Goal: Task Accomplishment & Management: Complete application form

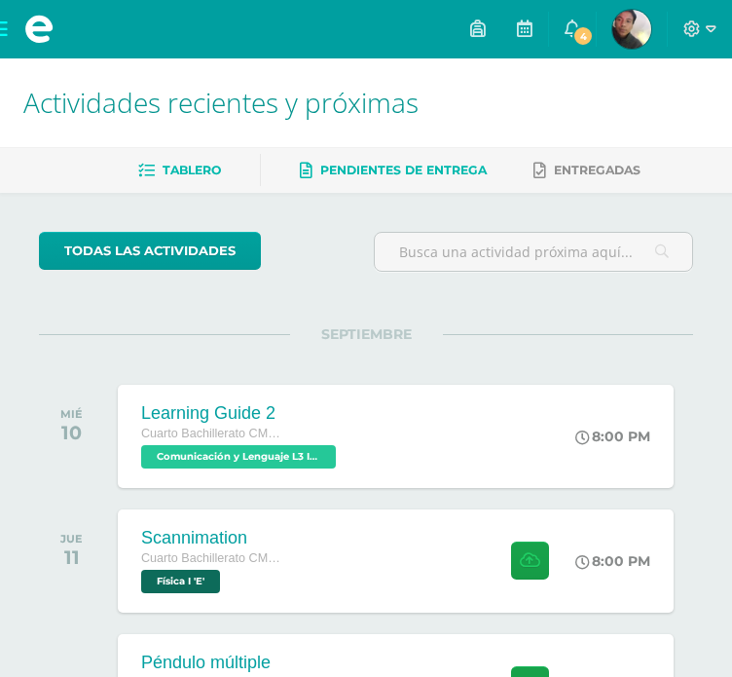
click at [413, 166] on span "Pendientes de entrega" at bounding box center [403, 170] width 166 height 15
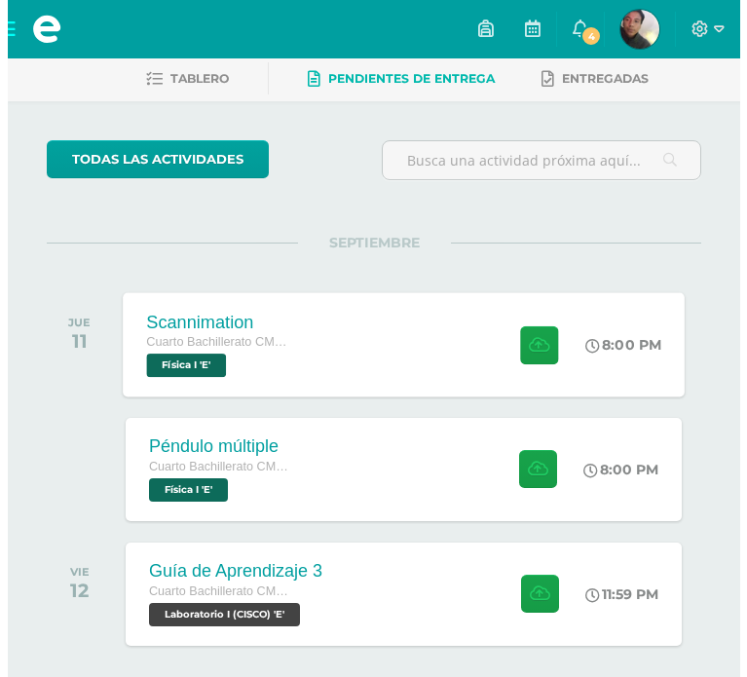
scroll to position [93, 0]
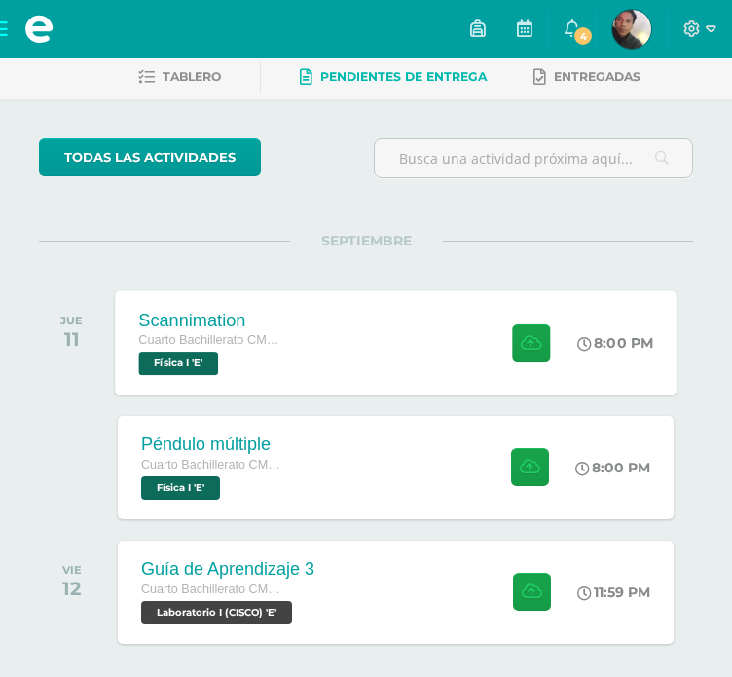
click at [458, 373] on div "Scannimation Cuarto Bachillerato CMP Bachillerato en CCLL con Orientación en Co…" at bounding box center [396, 342] width 562 height 104
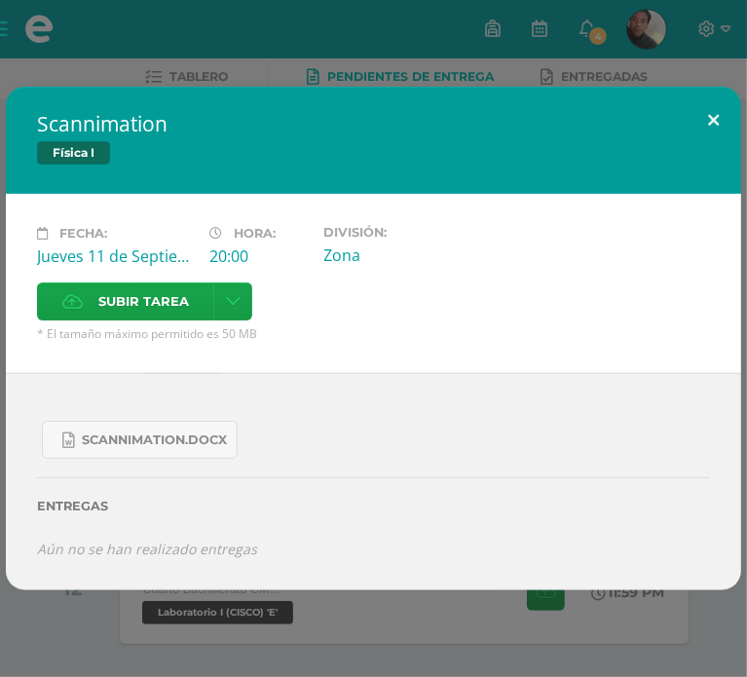
click at [701, 134] on button at bounding box center [712, 120] width 55 height 66
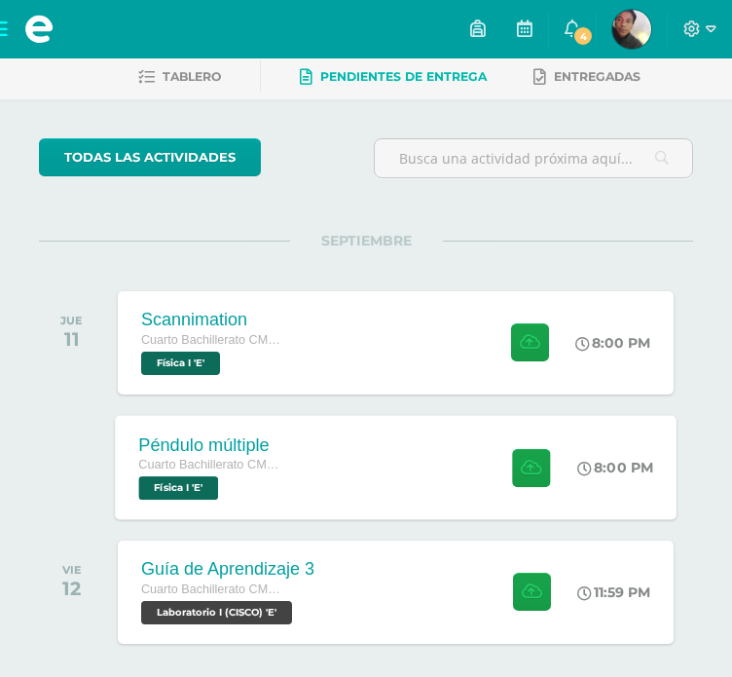
click at [436, 516] on div "Péndulo múltiple Cuarto Bachillerato CMP Bachillerato en CCLL con Orientación e…" at bounding box center [396, 467] width 562 height 104
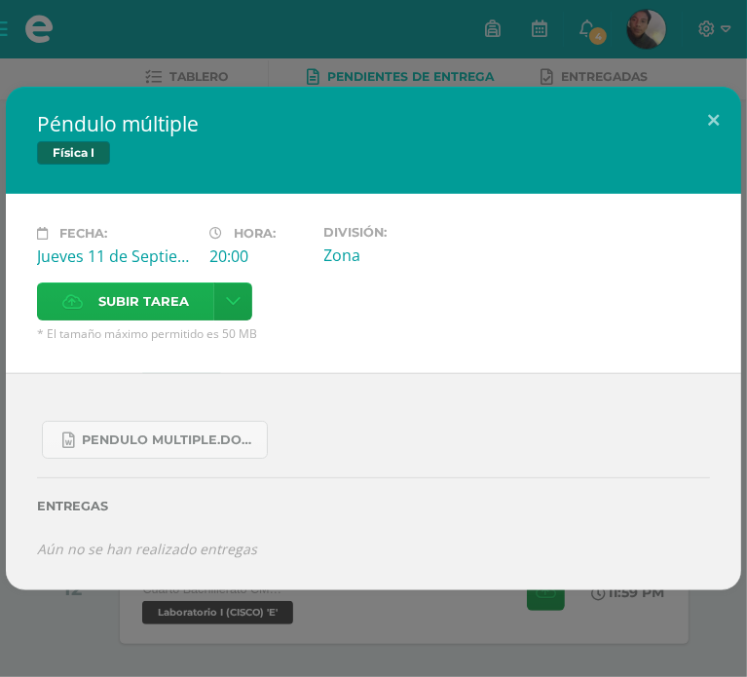
click at [189, 283] on span "Subir tarea" at bounding box center [143, 301] width 91 height 36
click at [0, 0] on input "Subir tarea" at bounding box center [0, 0] width 0 height 0
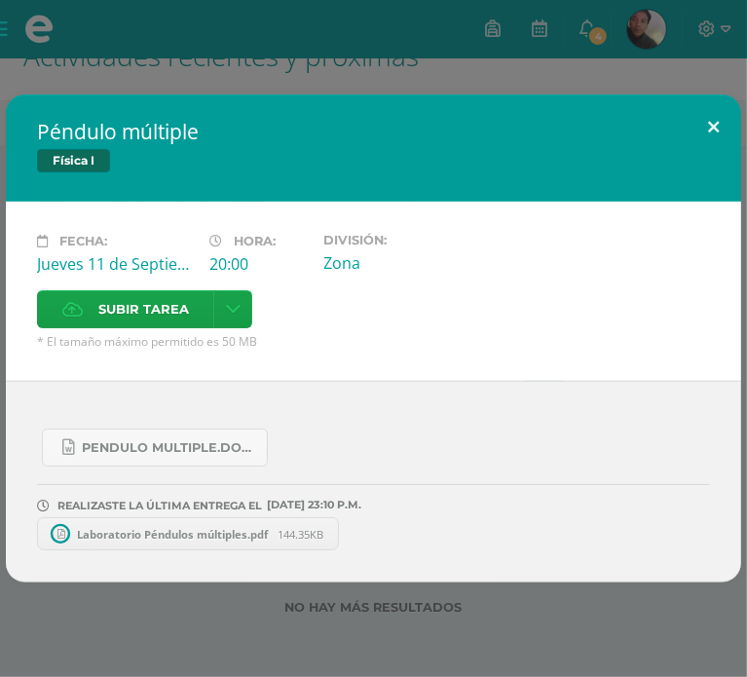
scroll to position [46, 0]
click at [714, 144] on button at bounding box center [712, 127] width 55 height 66
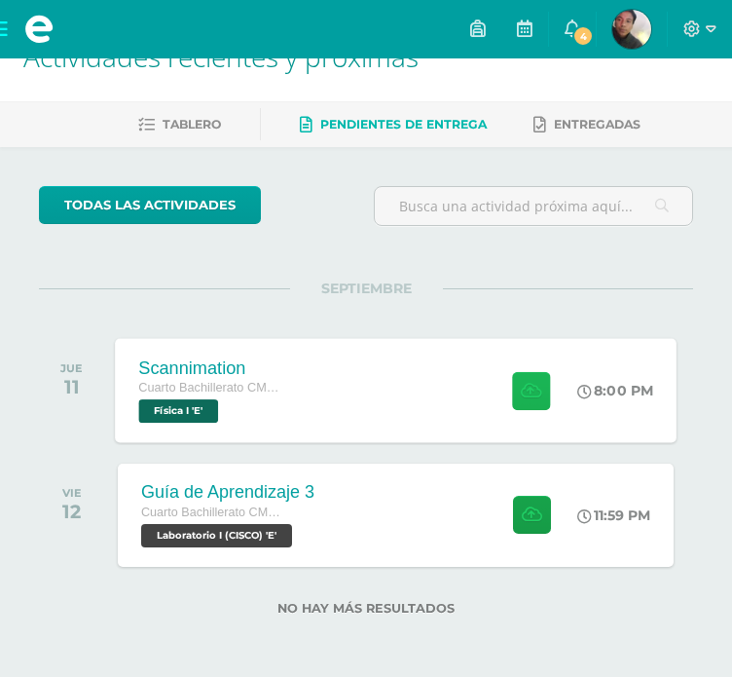
click at [513, 385] on button at bounding box center [531, 390] width 38 height 38
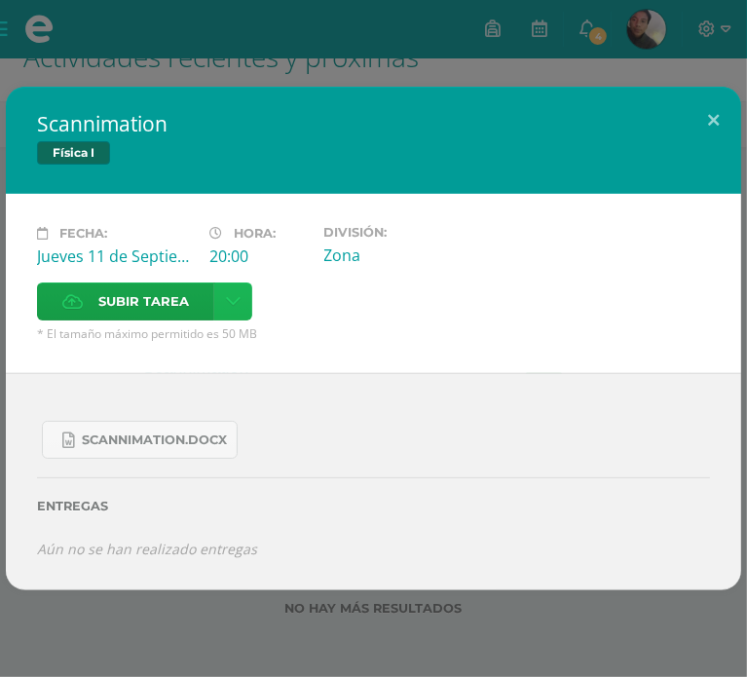
click at [252, 282] on link at bounding box center [233, 301] width 38 height 38
click at [625, 299] on span "Subir enlace" at bounding box center [608, 308] width 82 height 18
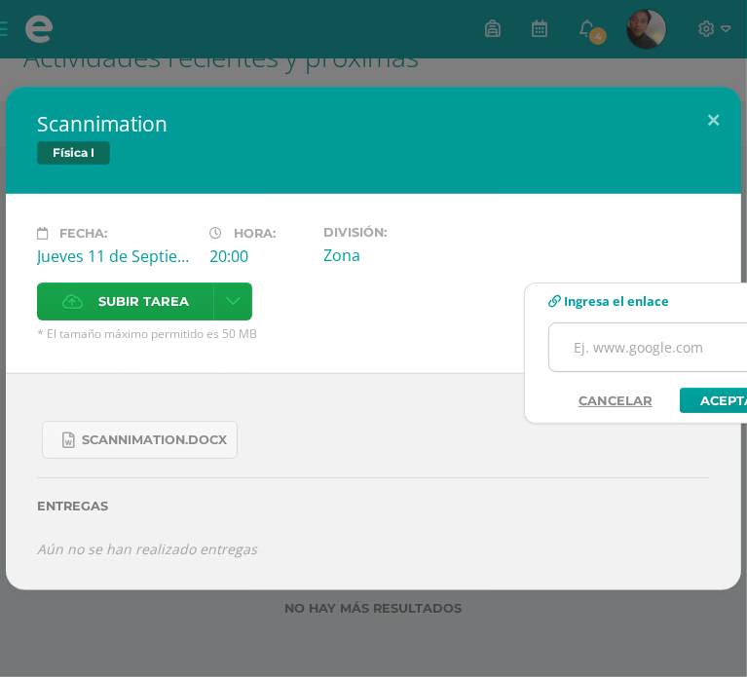
click at [612, 344] on input "text" at bounding box center [670, 347] width 243 height 48
paste input "[URL][DOMAIN_NAME]"
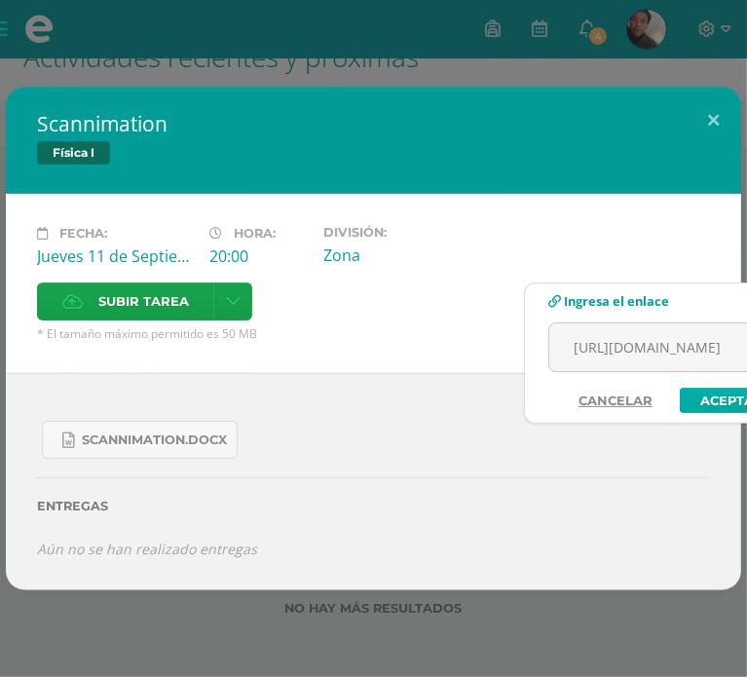
type input "[URL][DOMAIN_NAME]"
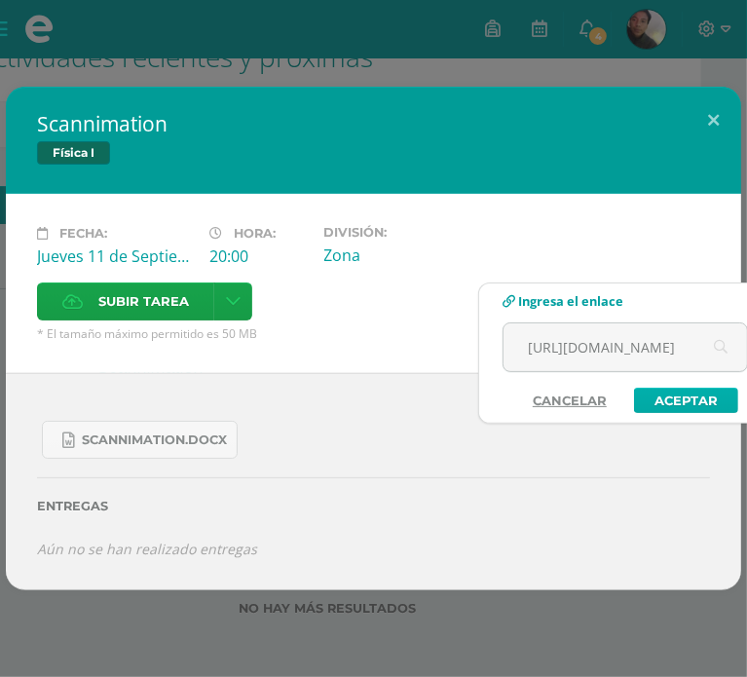
scroll to position [0, 0]
click at [714, 396] on link "Aceptar" at bounding box center [683, 399] width 104 height 25
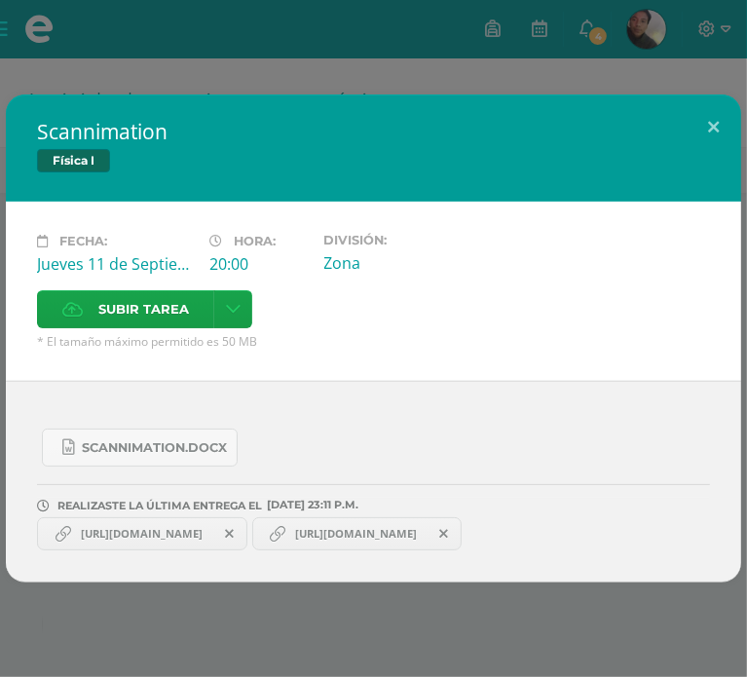
click at [448, 527] on icon at bounding box center [443, 534] width 9 height 14
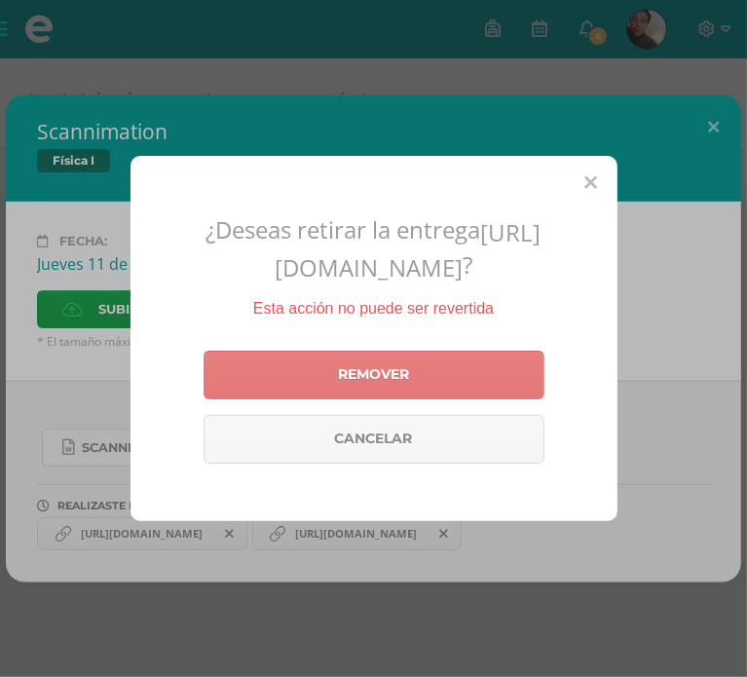
click at [455, 369] on link "Remover" at bounding box center [373, 375] width 341 height 49
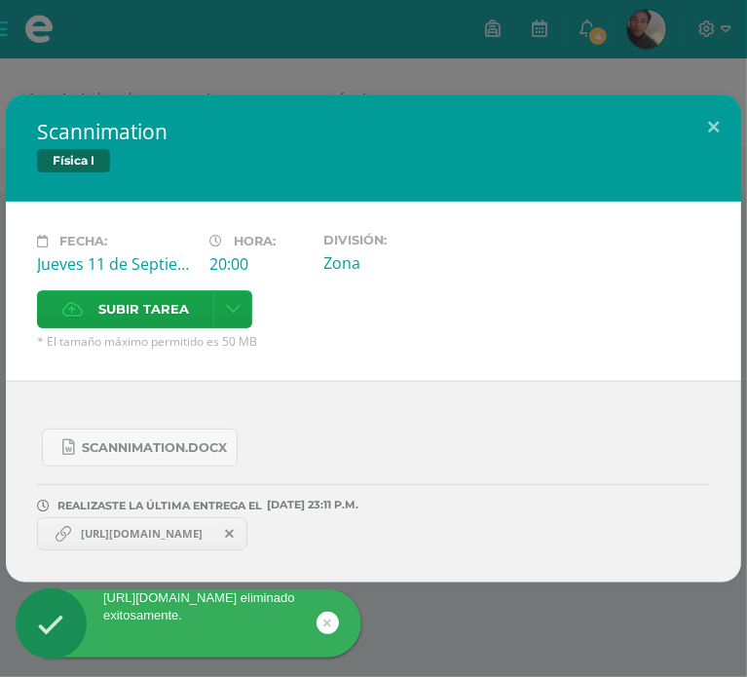
click at [234, 527] on icon at bounding box center [229, 534] width 9 height 14
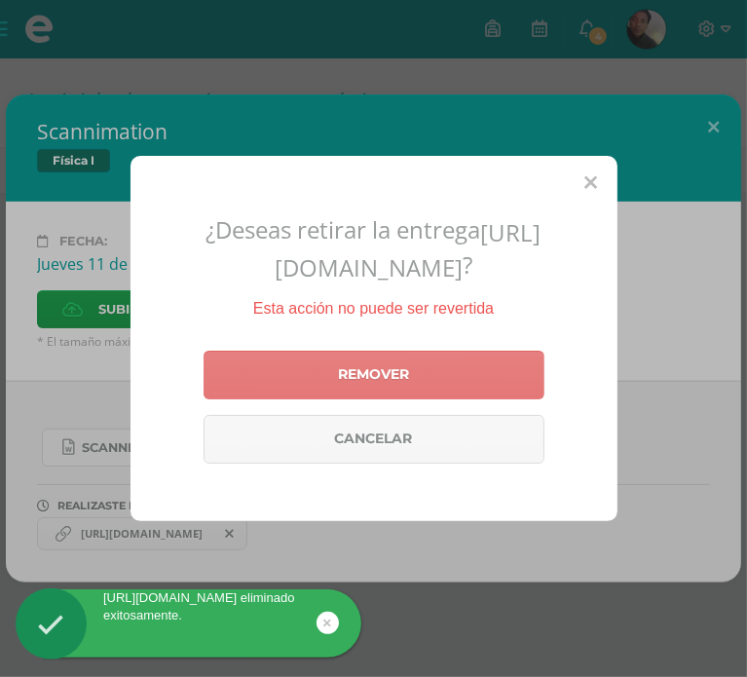
click at [414, 374] on link "Remover" at bounding box center [373, 375] width 341 height 49
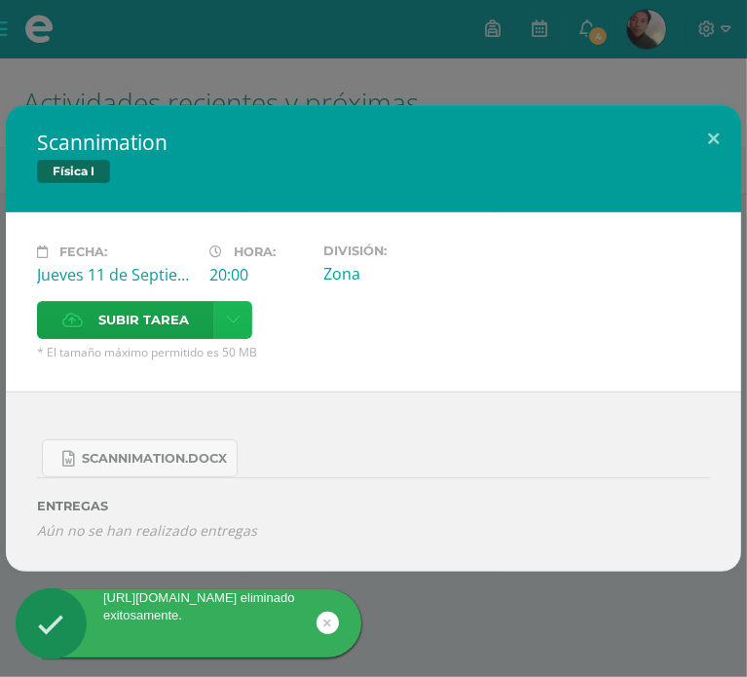
click at [252, 301] on link at bounding box center [233, 320] width 38 height 38
click at [625, 334] on span "Subir enlace" at bounding box center [608, 326] width 82 height 18
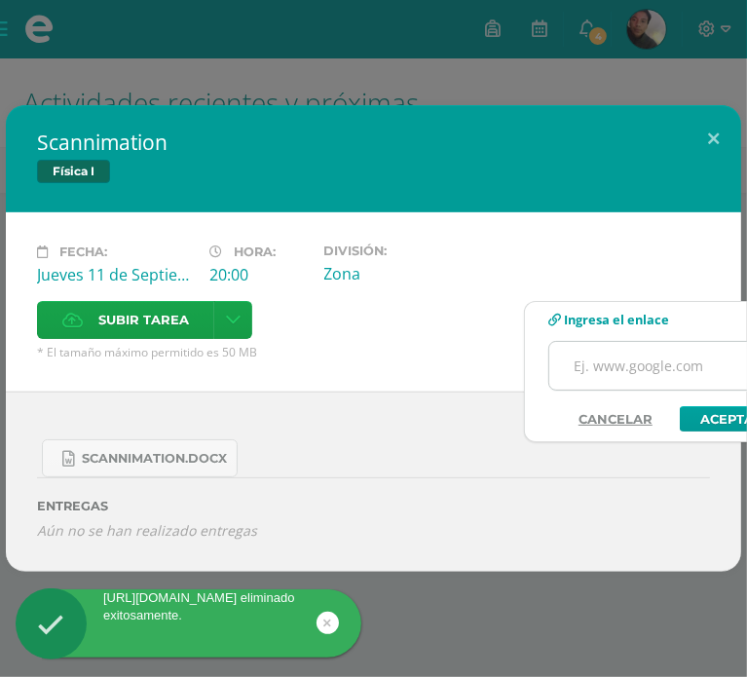
click at [619, 369] on input "text" at bounding box center [670, 366] width 243 height 48
paste input "[URL][DOMAIN_NAME]"
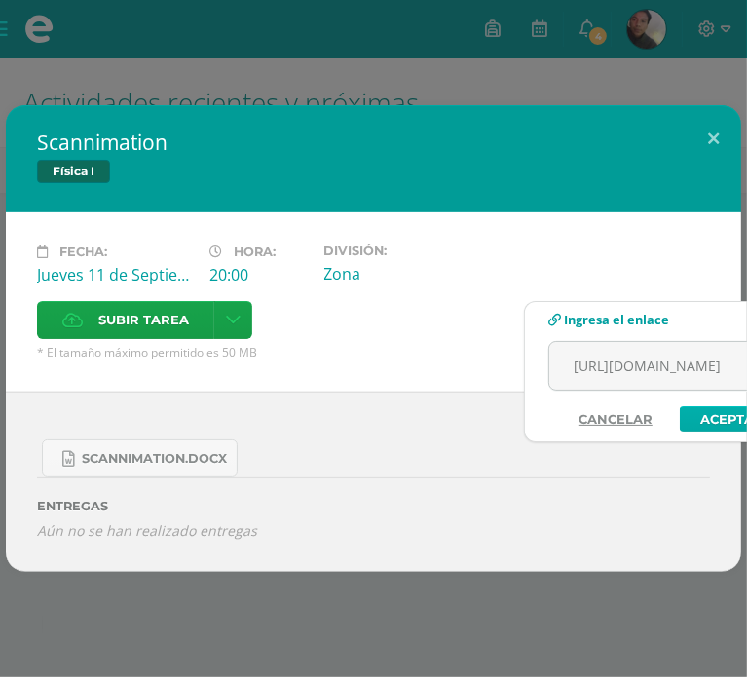
type input "[URL][DOMAIN_NAME]"
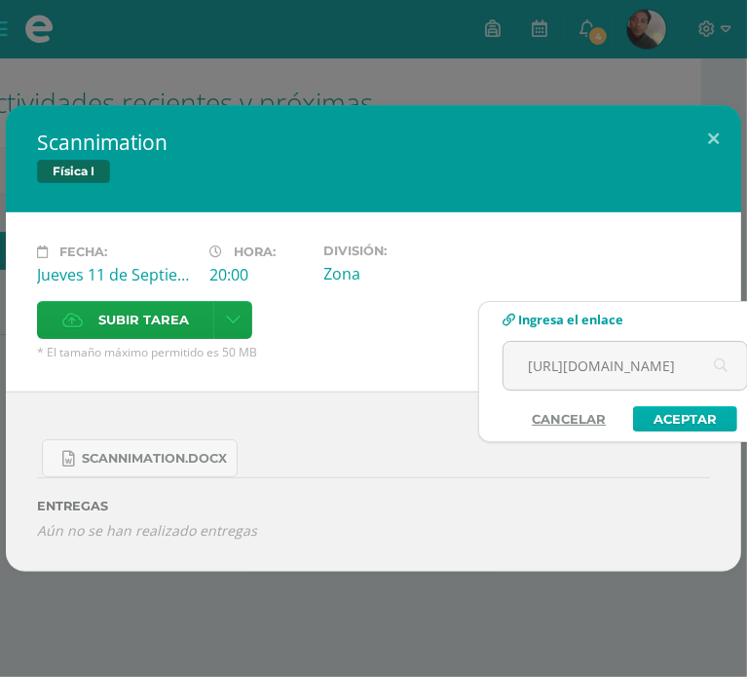
click at [693, 423] on link "Aceptar" at bounding box center [685, 418] width 104 height 25
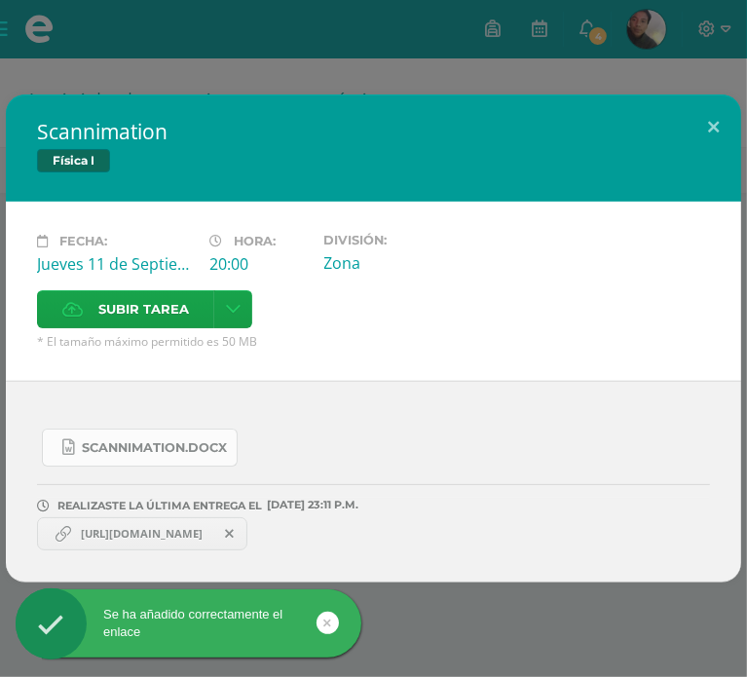
click at [191, 440] on span "Scannimation.docx" at bounding box center [154, 448] width 145 height 16
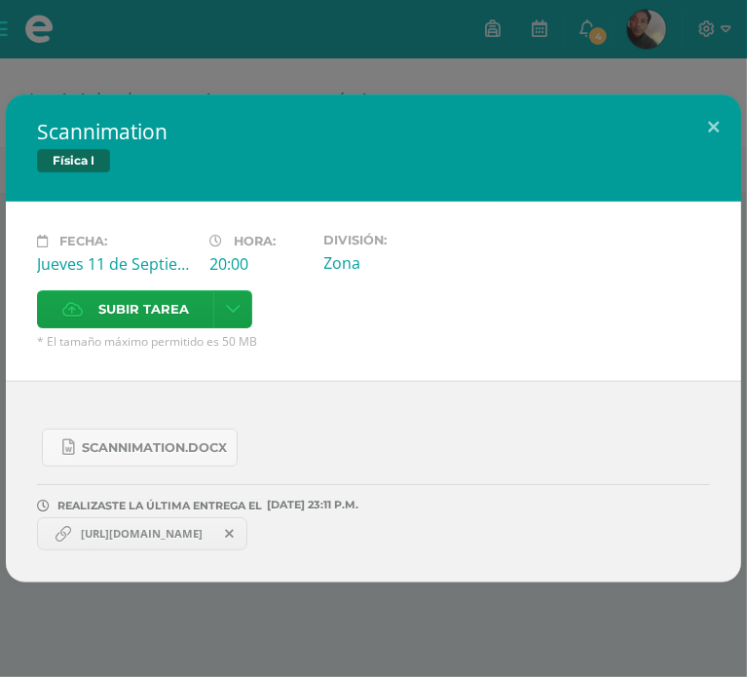
click at [234, 527] on icon at bounding box center [229, 534] width 9 height 14
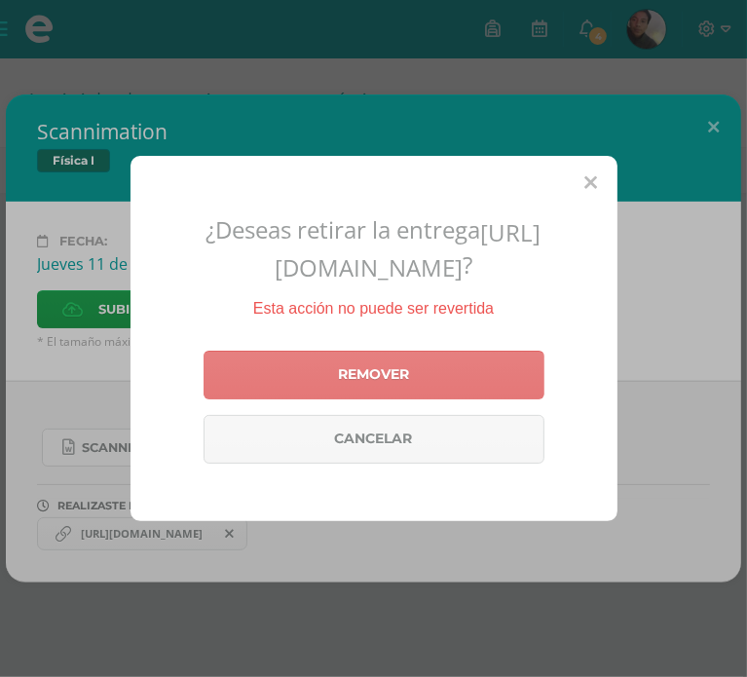
click at [398, 388] on link "Remover" at bounding box center [373, 375] width 341 height 49
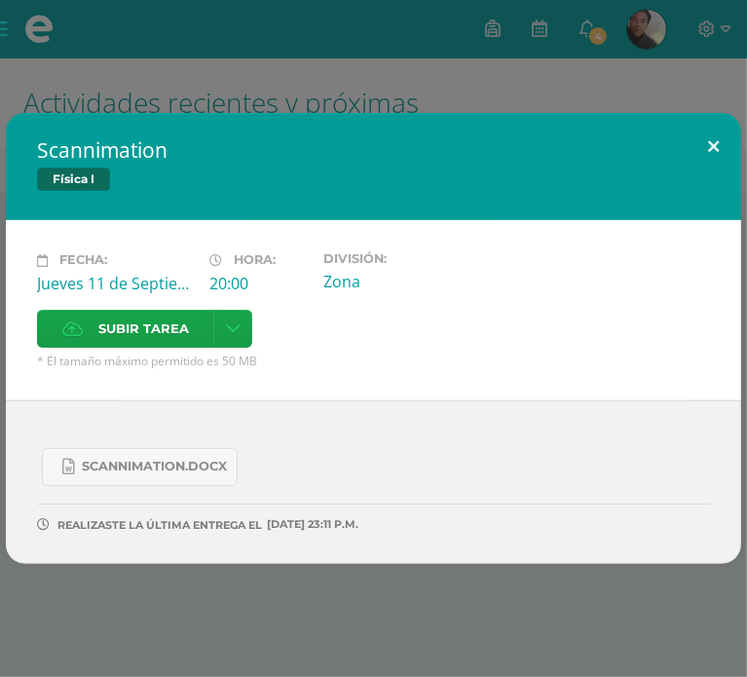
click at [709, 177] on button at bounding box center [712, 146] width 55 height 66
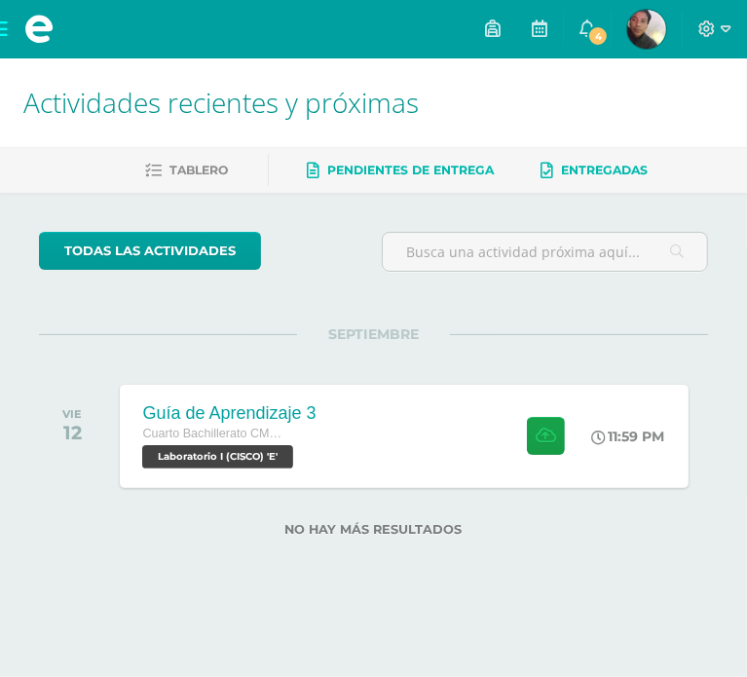
click at [576, 166] on span "Entregadas" at bounding box center [605, 170] width 87 height 15
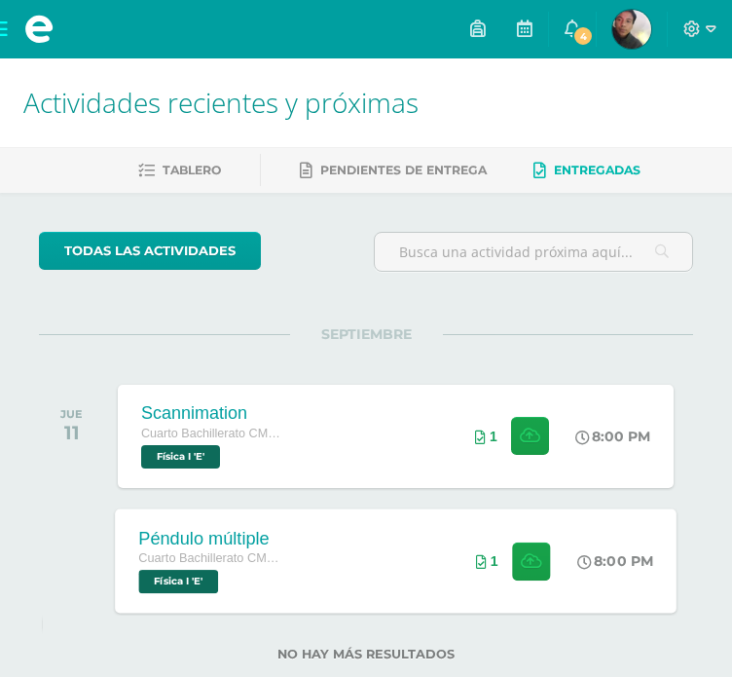
click at [424, 544] on div "Péndulo múltiple Cuarto Bachillerato CMP Bachillerato en CCLL con Orientación e…" at bounding box center [396, 560] width 562 height 104
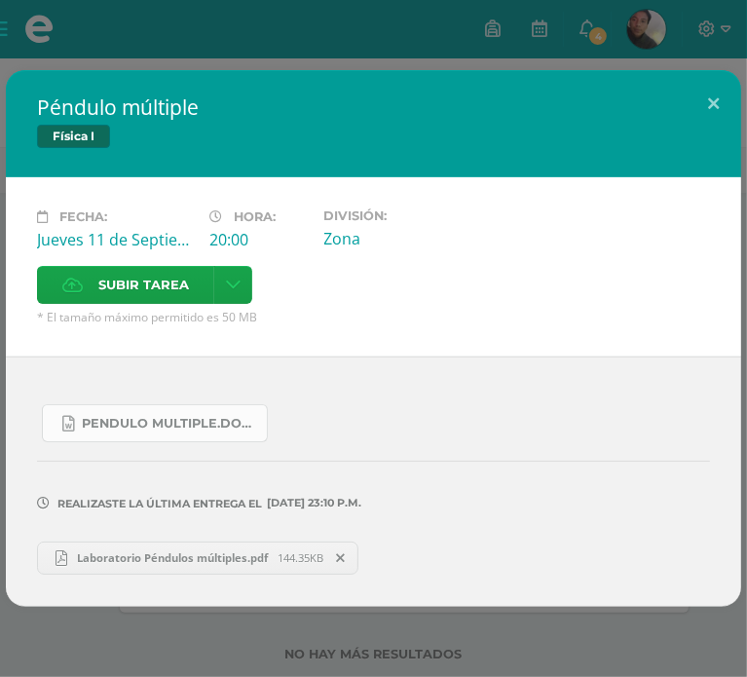
click at [203, 416] on span "Pendulo multiple.docx" at bounding box center [169, 424] width 175 height 16
click at [717, 128] on button at bounding box center [712, 103] width 55 height 66
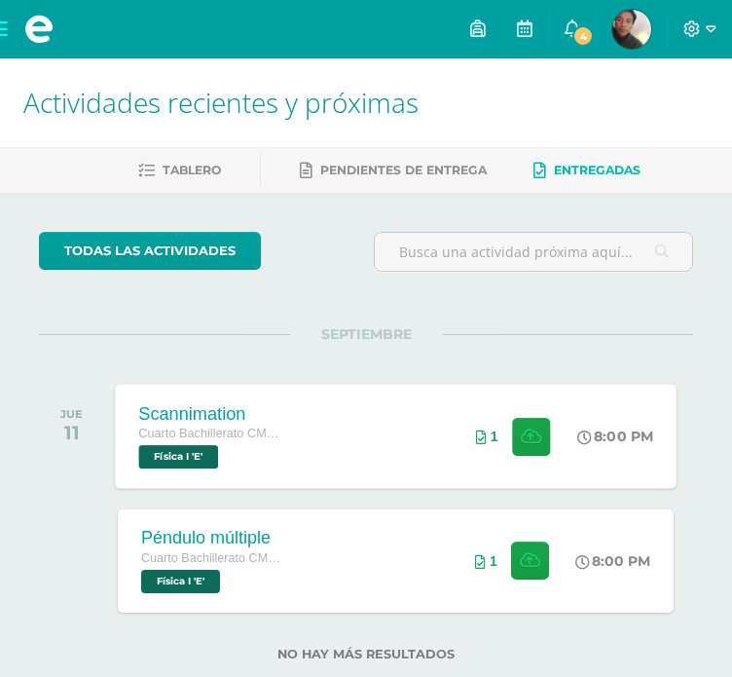
click at [417, 452] on div "Scannimation Cuarto Bachillerato CMP Bachillerato en CCLL con Orientación en Co…" at bounding box center [396, 436] width 562 height 104
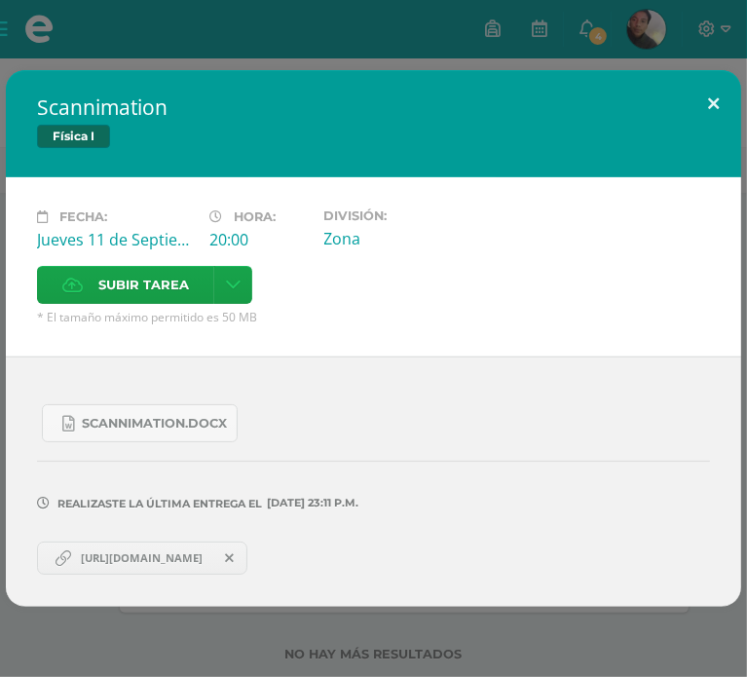
click at [694, 124] on button at bounding box center [712, 103] width 55 height 66
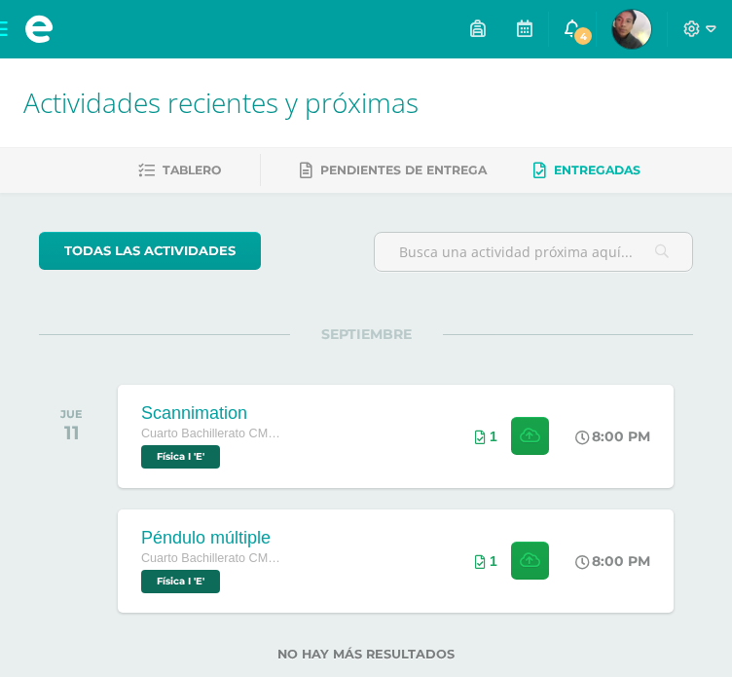
click at [596, 44] on link "4" at bounding box center [572, 29] width 47 height 58
click at [350, 235] on div "todas las Actividades" at bounding box center [198, 259] width 335 height 55
click at [555, 298] on div "todas las Actividades No tienes actividades Échale un vistazo a los demás perío…" at bounding box center [366, 458] width 732 height 531
